Goal: Task Accomplishment & Management: Manage account settings

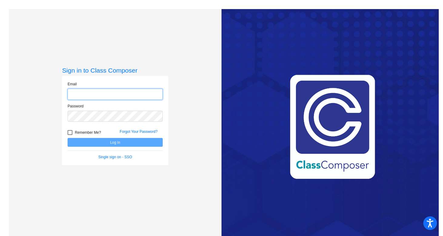
type input "[PERSON_NAME][EMAIL_ADDRESS][PERSON_NAME][DOMAIN_NAME]"
click at [103, 142] on button "Log In" at bounding box center [115, 142] width 95 height 9
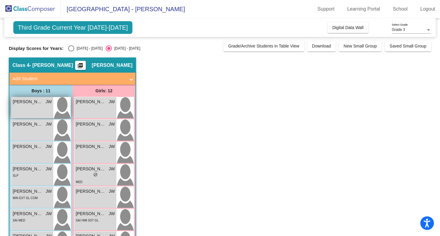
click at [62, 108] on img at bounding box center [61, 107] width 17 height 21
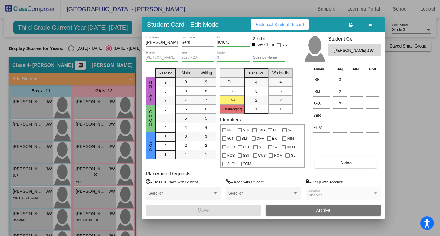
click at [336, 116] on input at bounding box center [340, 115] width 14 height 9
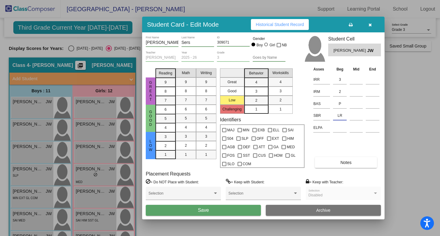
type input "LR"
click at [193, 210] on button "Save" at bounding box center [203, 210] width 115 height 11
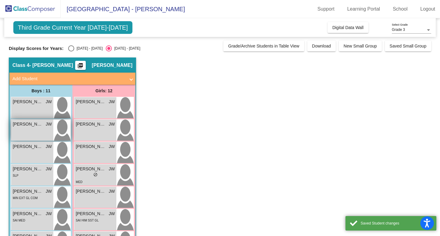
click at [64, 128] on img at bounding box center [61, 130] width 17 height 21
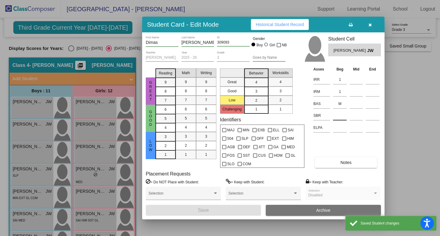
click at [339, 115] on input at bounding box center [340, 115] width 14 height 9
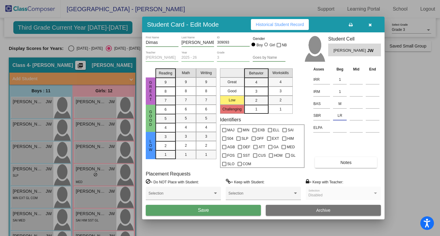
type input "LR"
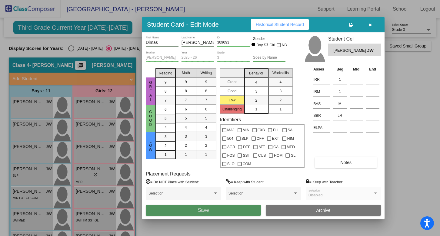
click at [217, 210] on button "Save" at bounding box center [203, 210] width 115 height 11
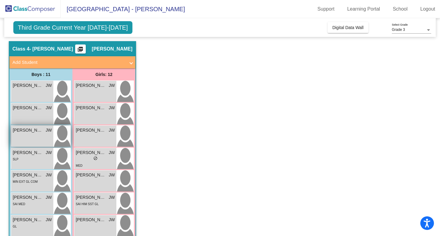
scroll to position [19, 0]
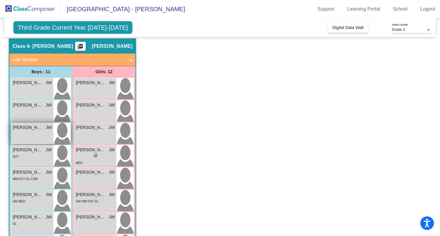
click at [61, 134] on img at bounding box center [61, 133] width 17 height 21
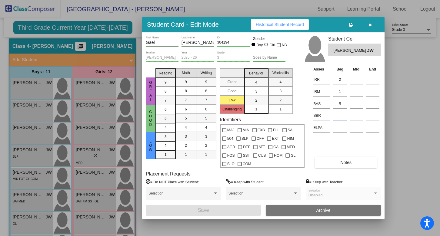
click at [338, 115] on input at bounding box center [340, 115] width 14 height 9
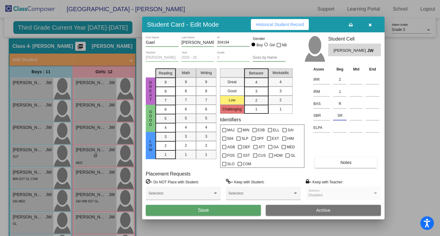
type input "SR"
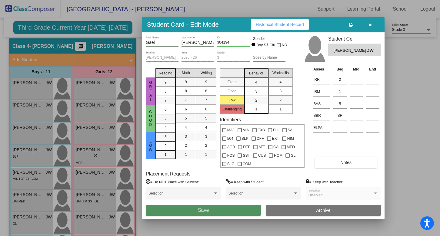
click at [191, 210] on button "Save" at bounding box center [203, 210] width 115 height 11
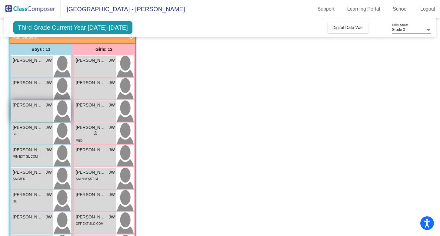
scroll to position [46, 0]
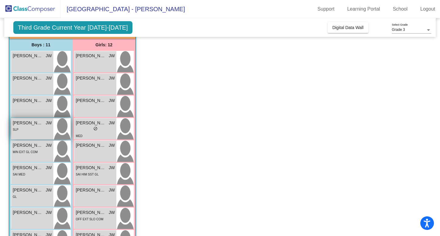
click at [62, 129] on img at bounding box center [61, 128] width 17 height 21
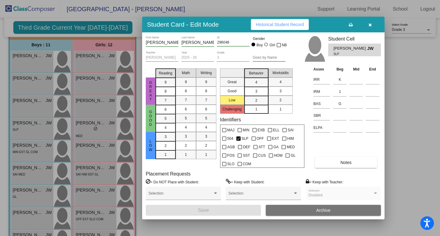
click at [339, 121] on td at bounding box center [339, 115] width 17 height 12
click at [337, 114] on input at bounding box center [340, 115] width 14 height 9
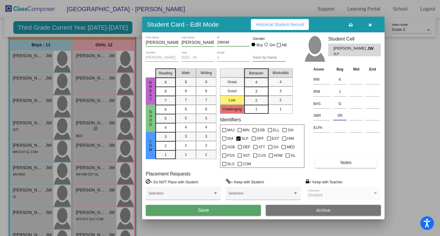
type input "SR"
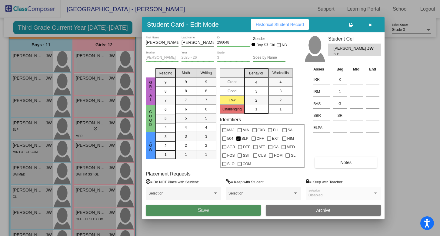
click at [194, 212] on button "Save" at bounding box center [203, 210] width 115 height 11
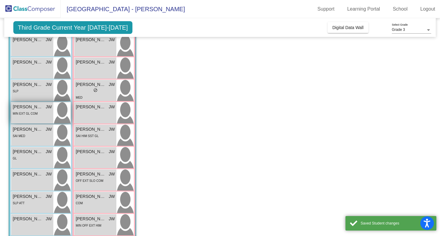
scroll to position [89, 0]
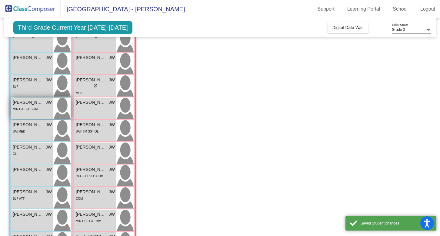
click at [62, 110] on img at bounding box center [61, 108] width 17 height 21
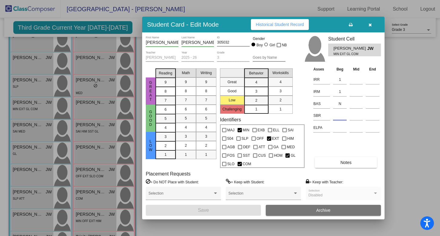
click at [340, 116] on input at bounding box center [340, 115] width 14 height 9
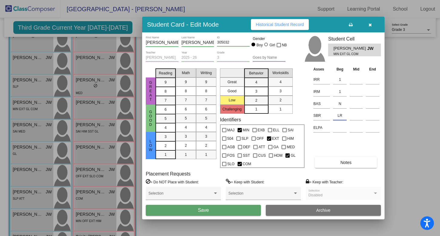
type input "LR"
click at [188, 212] on button "Save" at bounding box center [203, 210] width 115 height 11
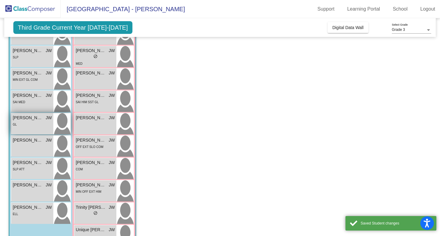
scroll to position [119, 0]
click at [62, 98] on img at bounding box center [61, 101] width 17 height 21
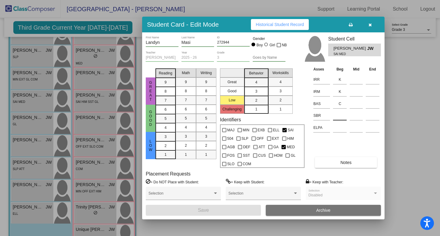
click at [340, 120] on input at bounding box center [340, 115] width 14 height 9
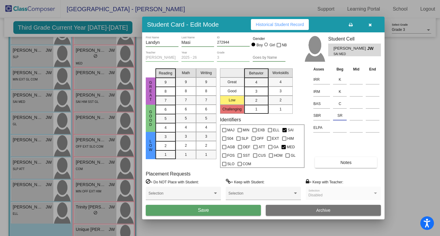
type input "SR"
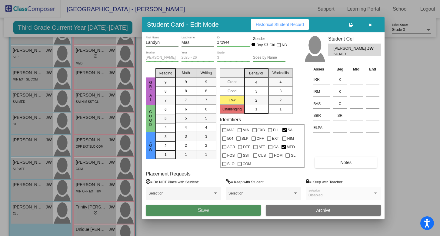
click at [230, 209] on button "Save" at bounding box center [203, 210] width 115 height 11
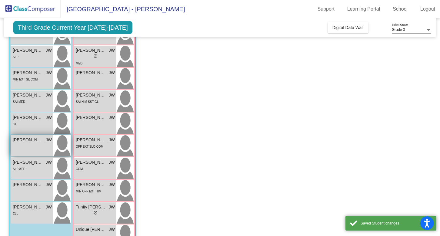
scroll to position [139, 0]
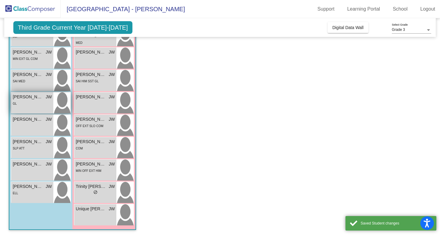
click at [64, 106] on img at bounding box center [61, 102] width 17 height 21
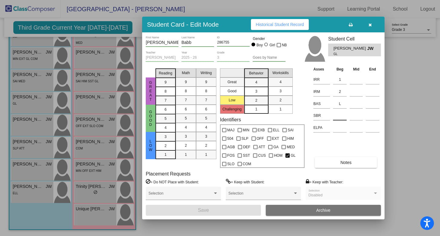
click at [342, 116] on input at bounding box center [340, 115] width 14 height 9
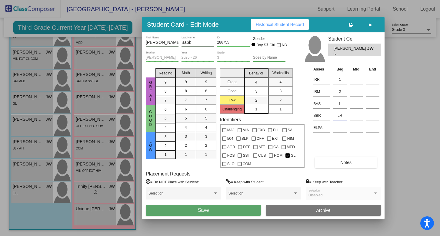
type input "LR"
click at [217, 214] on button "Save" at bounding box center [203, 210] width 115 height 11
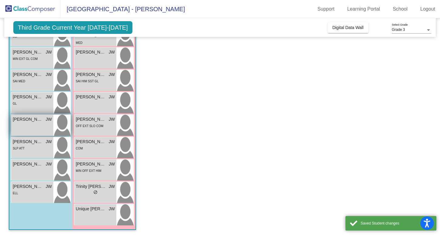
click at [64, 123] on img at bounding box center [61, 125] width 17 height 21
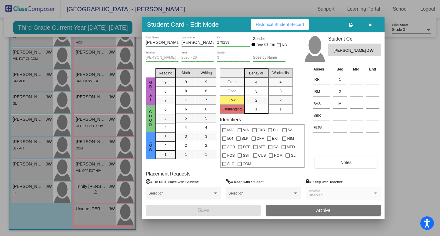
click at [337, 116] on input at bounding box center [340, 115] width 14 height 9
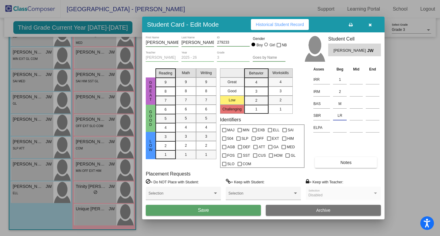
type input "LR"
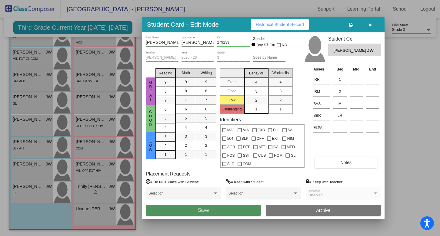
click at [221, 213] on button "Save" at bounding box center [203, 210] width 115 height 11
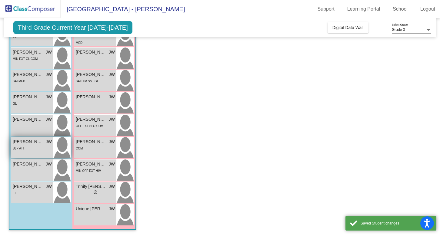
click at [65, 150] on img at bounding box center [61, 147] width 17 height 21
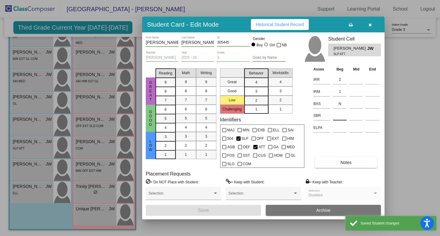
click at [339, 115] on input at bounding box center [340, 115] width 14 height 9
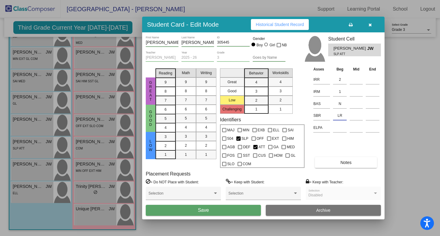
type input "LR"
click at [229, 210] on button "Save" at bounding box center [203, 210] width 115 height 11
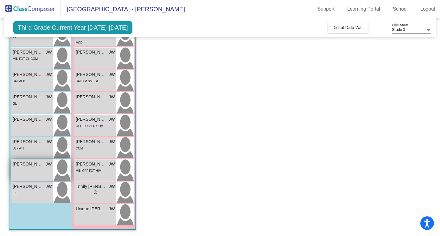
scroll to position [0, 0]
click at [62, 168] on img at bounding box center [61, 170] width 17 height 21
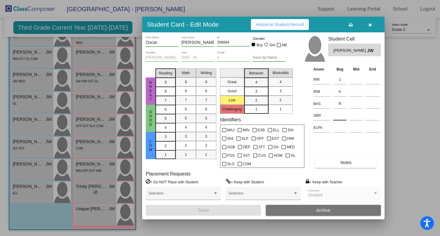
click at [342, 115] on input at bounding box center [340, 115] width 14 height 9
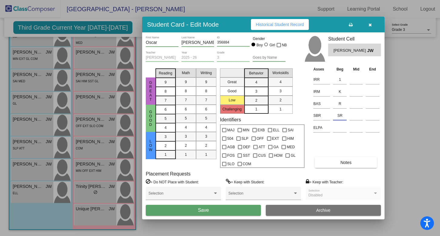
type input "SR"
click at [186, 212] on button "Save" at bounding box center [203, 210] width 115 height 11
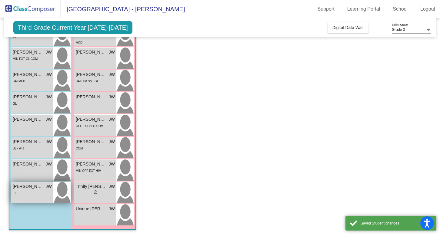
click at [66, 197] on img at bounding box center [61, 192] width 17 height 21
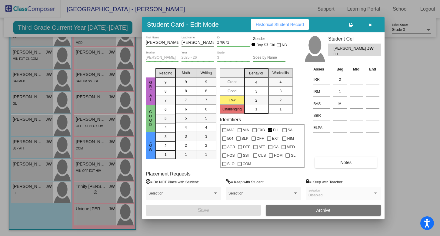
click at [342, 118] on input at bounding box center [340, 115] width 14 height 9
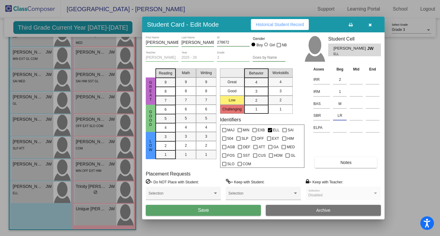
type input "LR"
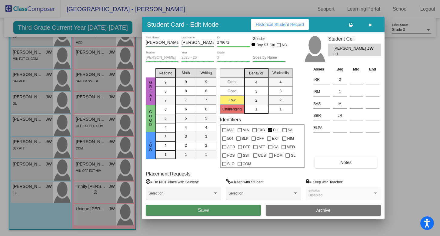
click at [204, 210] on span "Save" at bounding box center [203, 210] width 11 height 5
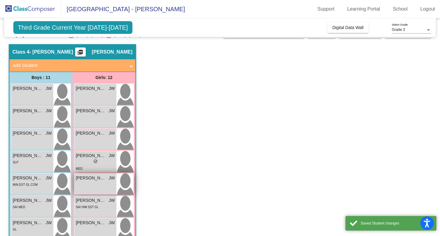
scroll to position [5, 0]
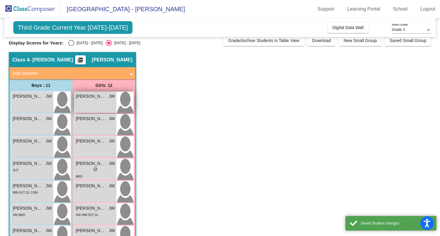
click at [124, 102] on img at bounding box center [124, 102] width 17 height 21
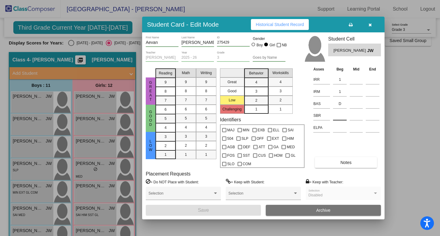
click at [336, 114] on input at bounding box center [340, 115] width 14 height 9
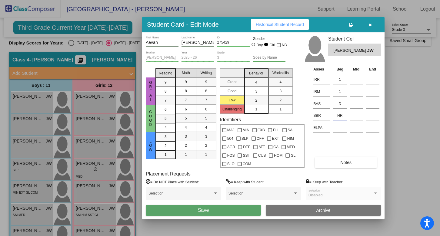
type input "HR"
click at [214, 213] on button "Save" at bounding box center [203, 210] width 115 height 11
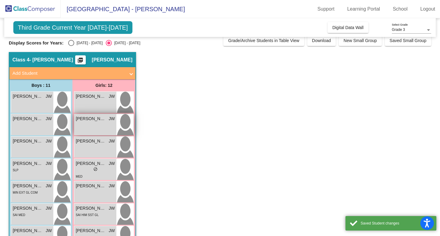
click at [122, 124] on img at bounding box center [124, 124] width 17 height 21
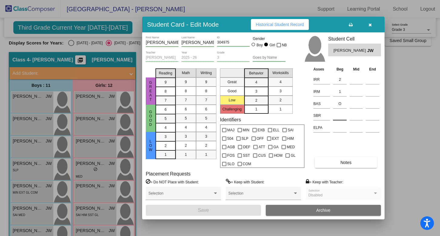
click at [336, 115] on input at bounding box center [340, 115] width 14 height 9
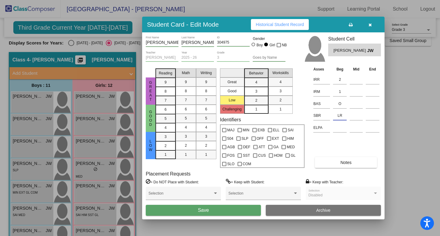
type input "LR"
click at [222, 211] on button "Save" at bounding box center [203, 210] width 115 height 11
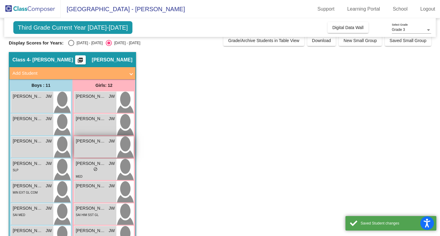
click at [127, 147] on img at bounding box center [124, 147] width 17 height 21
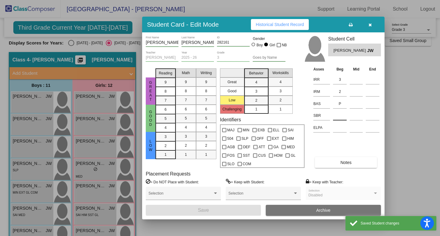
click at [337, 115] on input at bounding box center [340, 115] width 14 height 9
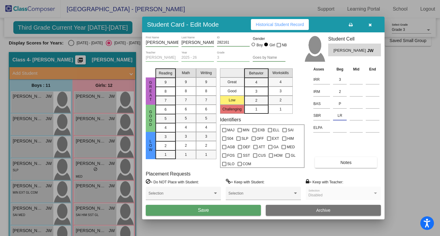
type input "LR"
click at [208, 214] on button "Save" at bounding box center [203, 210] width 115 height 11
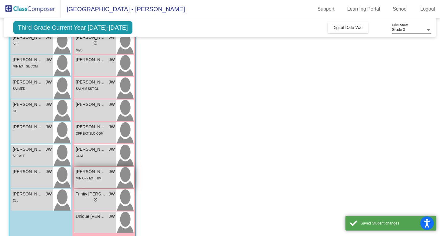
scroll to position [139, 0]
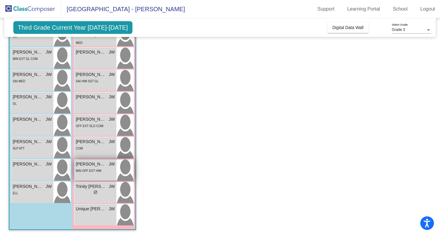
click at [125, 167] on img at bounding box center [124, 170] width 17 height 21
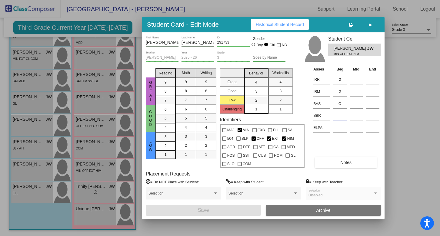
click at [340, 115] on input at bounding box center [340, 115] width 14 height 9
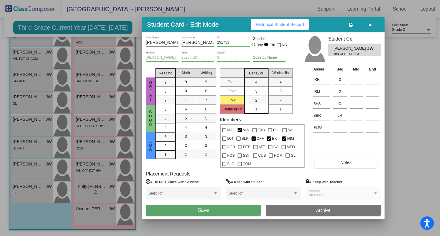
type input "LR"
click at [218, 212] on button "Save" at bounding box center [203, 210] width 115 height 11
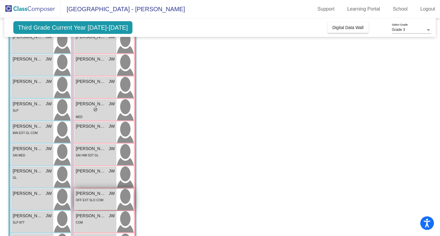
scroll to position [76, 0]
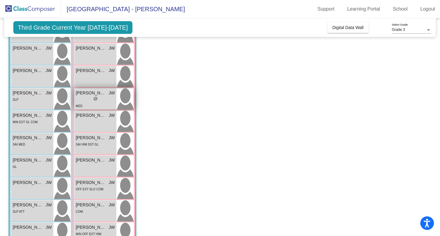
click at [126, 90] on img at bounding box center [124, 98] width 17 height 21
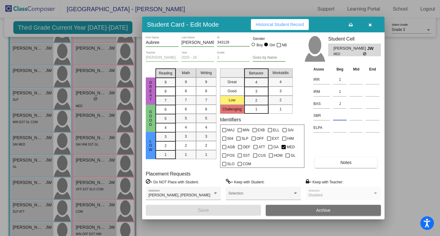
click at [341, 116] on input at bounding box center [340, 115] width 14 height 9
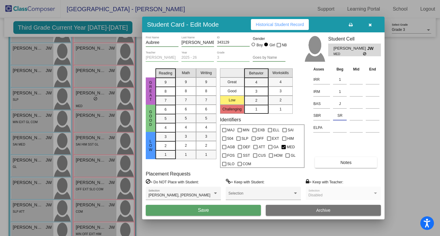
type input "SR"
click at [219, 211] on button "Save" at bounding box center [203, 210] width 115 height 11
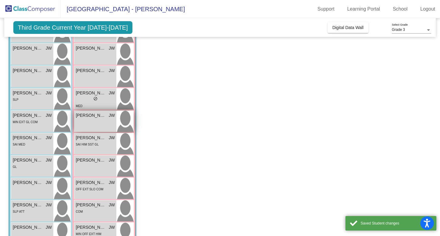
click at [124, 121] on img at bounding box center [124, 121] width 17 height 21
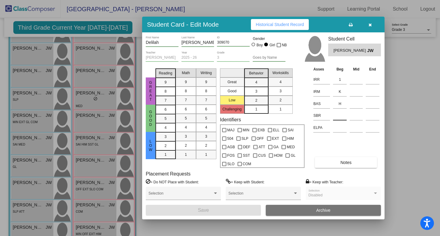
click at [337, 118] on input at bounding box center [340, 115] width 14 height 9
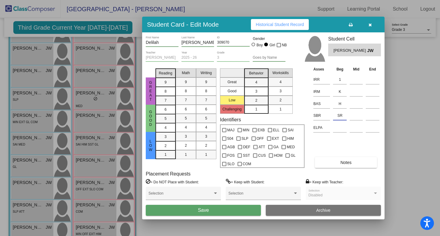
type input "SR"
click at [242, 211] on button "Save" at bounding box center [203, 210] width 115 height 11
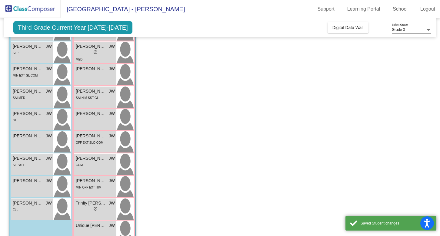
scroll to position [135, 0]
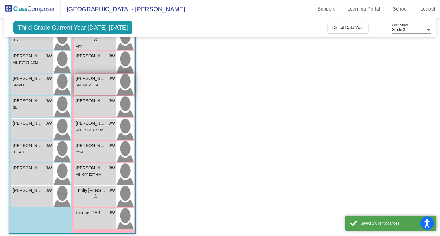
click at [130, 85] on img at bounding box center [124, 84] width 17 height 21
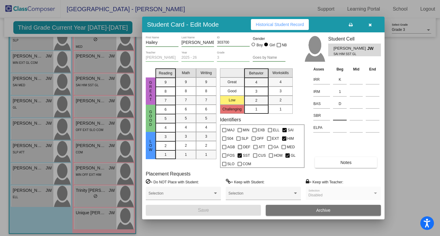
click at [336, 115] on input at bounding box center [340, 115] width 14 height 9
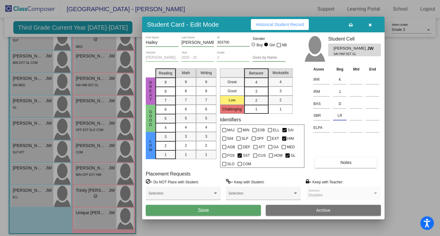
type input "LR"
click at [200, 211] on span "Save" at bounding box center [203, 210] width 11 height 5
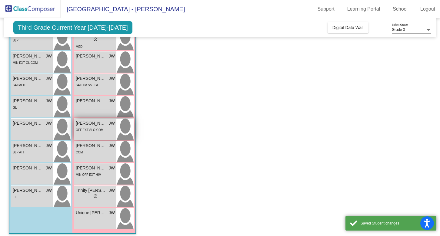
scroll to position [139, 0]
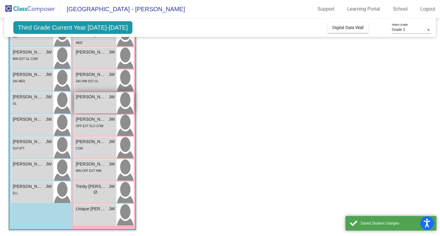
click at [127, 99] on img at bounding box center [124, 102] width 17 height 21
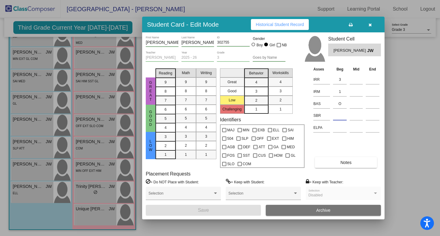
click at [340, 116] on input at bounding box center [340, 115] width 14 height 9
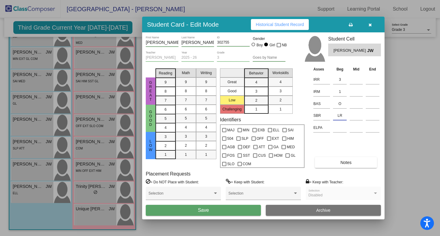
type input "LR"
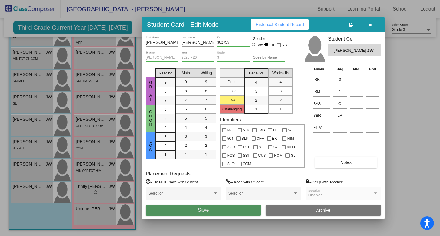
click at [191, 209] on button "Save" at bounding box center [203, 210] width 115 height 11
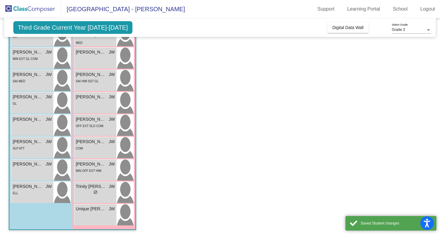
click at [140, 121] on app-classroom "Class 4 - [PERSON_NAME] picture_as_pdf [PERSON_NAME] Add Student First Name Las…" at bounding box center [220, 77] width 422 height 318
click at [125, 122] on img at bounding box center [124, 125] width 17 height 21
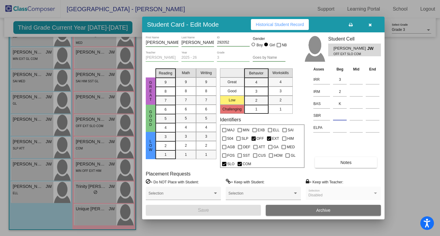
click at [335, 117] on input at bounding box center [340, 115] width 14 height 9
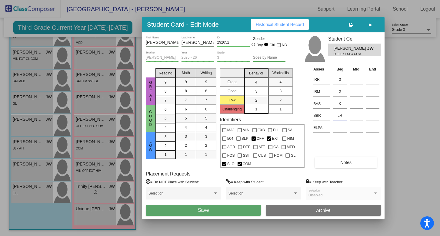
type input "LR"
click at [218, 208] on button "Save" at bounding box center [203, 210] width 115 height 11
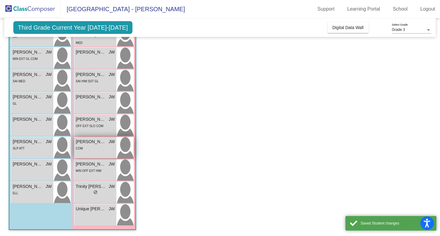
click at [128, 149] on img at bounding box center [124, 147] width 17 height 21
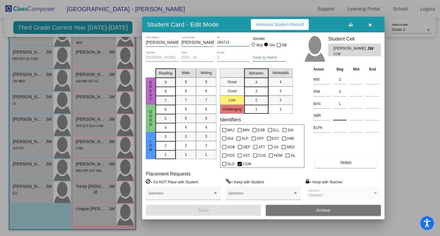
click at [334, 119] on input at bounding box center [340, 115] width 14 height 9
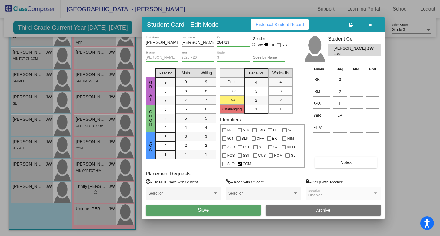
type input "LR"
click at [241, 214] on button "Save" at bounding box center [203, 210] width 115 height 11
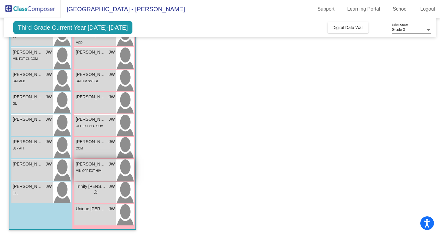
click at [120, 167] on img at bounding box center [124, 170] width 17 height 21
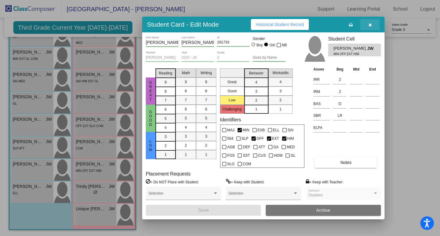
click at [369, 23] on icon "button" at bounding box center [369, 25] width 3 height 4
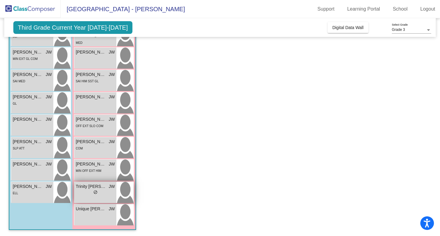
click at [125, 194] on img at bounding box center [124, 192] width 17 height 21
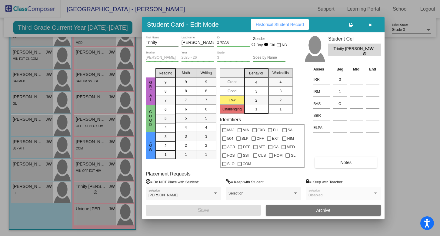
click at [338, 118] on input at bounding box center [340, 115] width 14 height 9
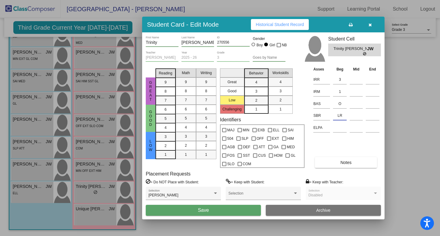
type input "LR"
click at [223, 211] on button "Save" at bounding box center [203, 210] width 115 height 11
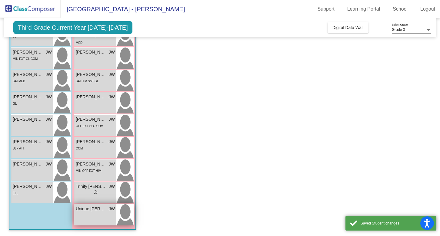
click at [124, 216] on img at bounding box center [124, 214] width 17 height 21
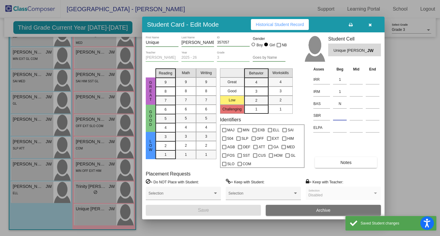
click at [342, 112] on input at bounding box center [340, 115] width 14 height 9
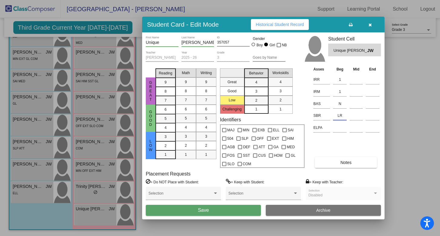
type input "LR"
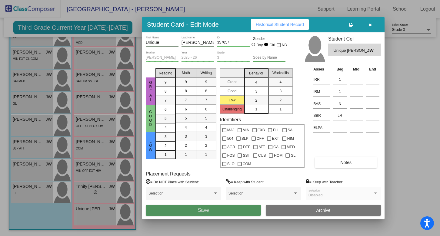
click at [213, 214] on button "Save" at bounding box center [203, 210] width 115 height 11
